Goal: Find specific page/section

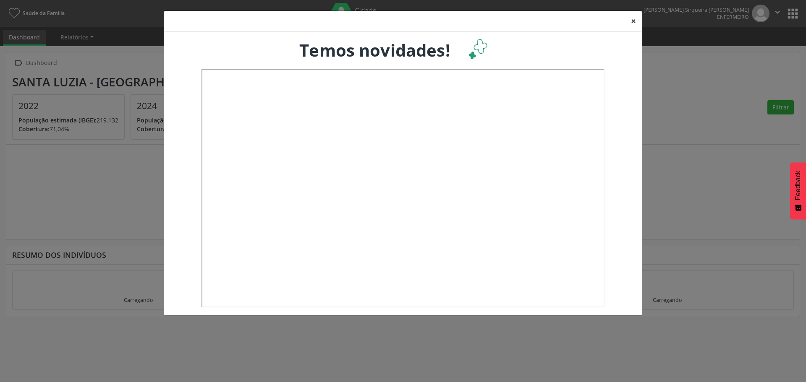
click at [633, 19] on button "×" at bounding box center [633, 21] width 17 height 21
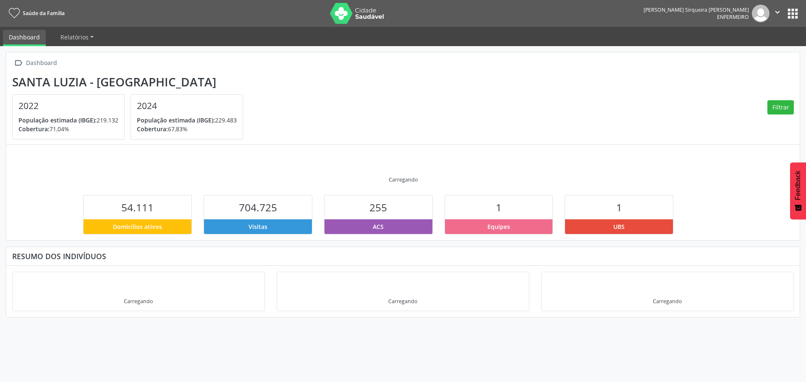
click at [786, 15] on button "apps" at bounding box center [792, 13] width 15 height 15
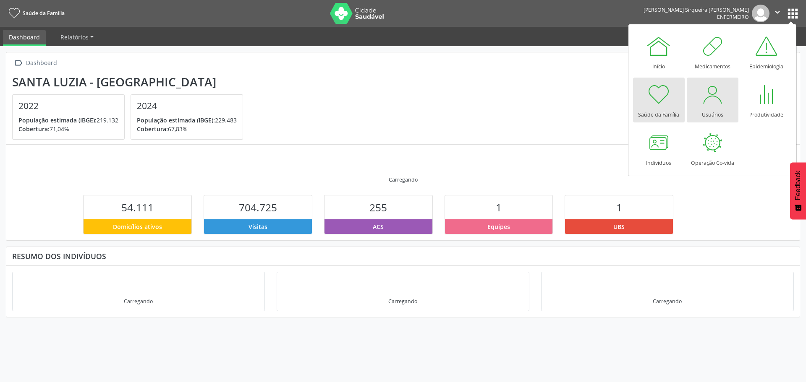
click at [704, 104] on div at bounding box center [712, 94] width 25 height 25
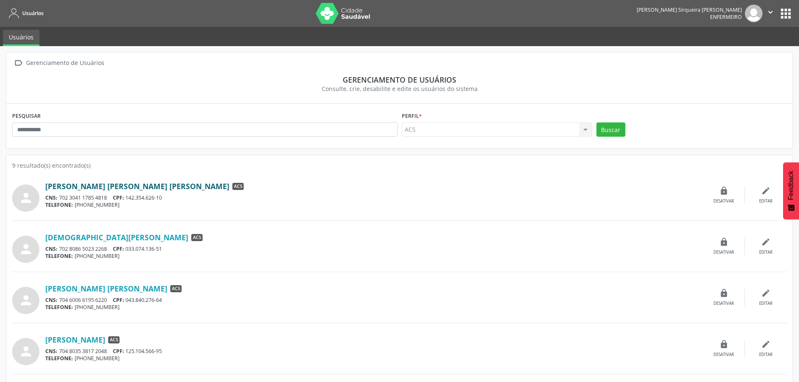
click at [86, 188] on link "[PERSON_NAME] [PERSON_NAME] [PERSON_NAME]" at bounding box center [137, 186] width 184 height 9
click at [103, 233] on link "[DEMOGRAPHIC_DATA][PERSON_NAME]" at bounding box center [116, 237] width 143 height 9
click at [93, 290] on link "[PERSON_NAME] [PERSON_NAME]" at bounding box center [106, 288] width 122 height 9
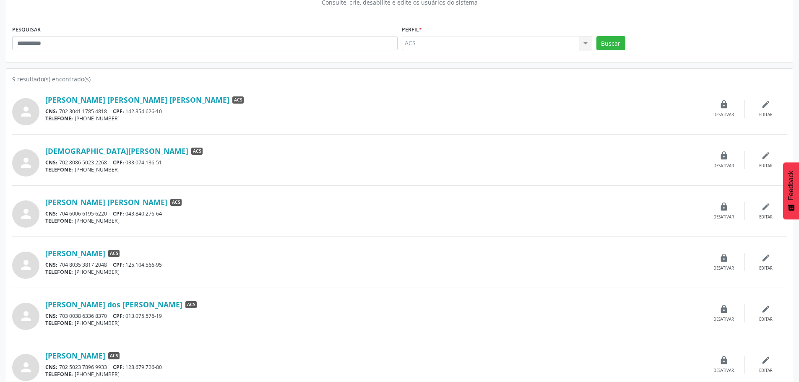
scroll to position [126, 0]
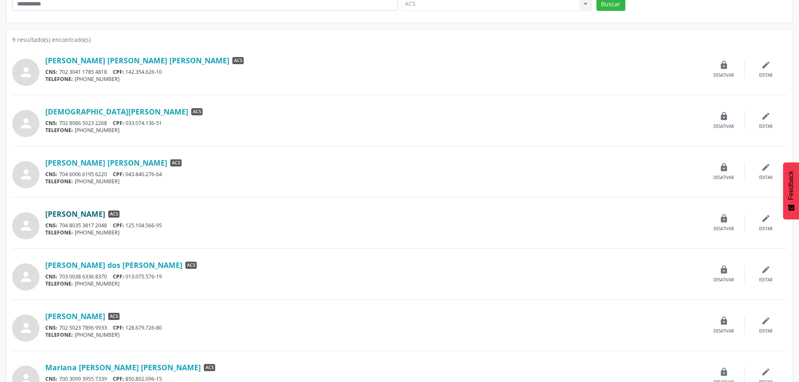
click at [105, 211] on link "[PERSON_NAME]" at bounding box center [75, 213] width 60 height 9
click at [71, 264] on link "[PERSON_NAME] dos [PERSON_NAME]" at bounding box center [113, 265] width 137 height 9
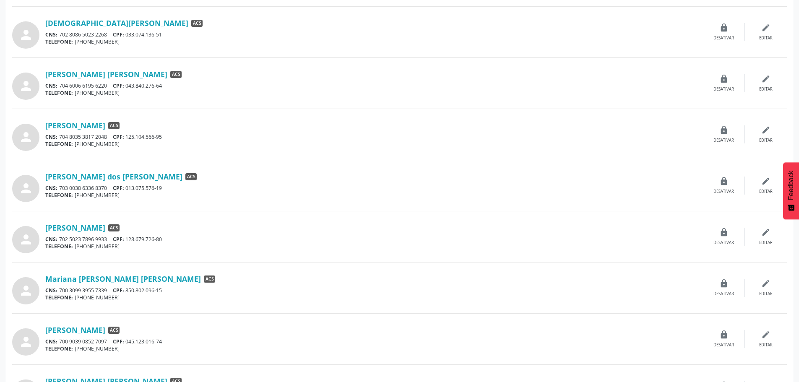
scroll to position [251, 0]
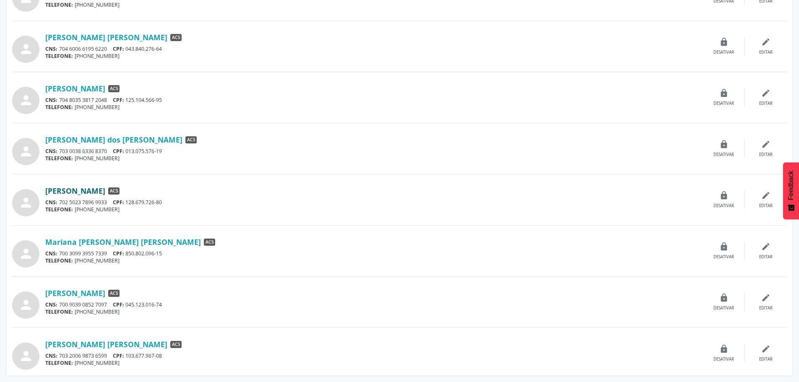
click at [79, 193] on link "[PERSON_NAME]" at bounding box center [75, 190] width 60 height 9
click at [71, 241] on link "Mariana [PERSON_NAME] [PERSON_NAME]" at bounding box center [123, 242] width 156 height 9
click at [73, 291] on link "[PERSON_NAME]" at bounding box center [75, 293] width 60 height 9
click at [115, 346] on link "[PERSON_NAME] [PERSON_NAME]" at bounding box center [106, 344] width 122 height 9
